Goal: Task Accomplishment & Management: Manage account settings

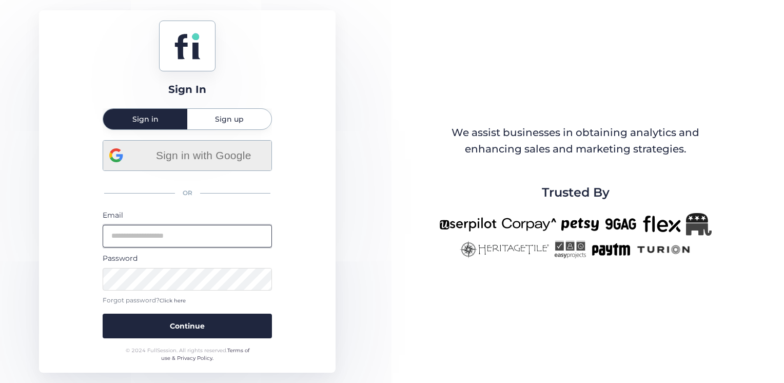
type input "**********"
click at [195, 156] on span "Sign in with Google" at bounding box center [204, 155] width 124 height 17
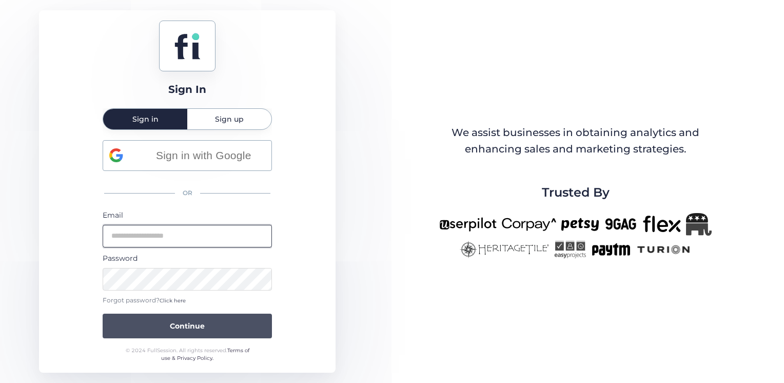
type input "**********"
click at [208, 330] on button "Continue" at bounding box center [187, 326] width 169 height 25
